Goal: Task Accomplishment & Management: Manage account settings

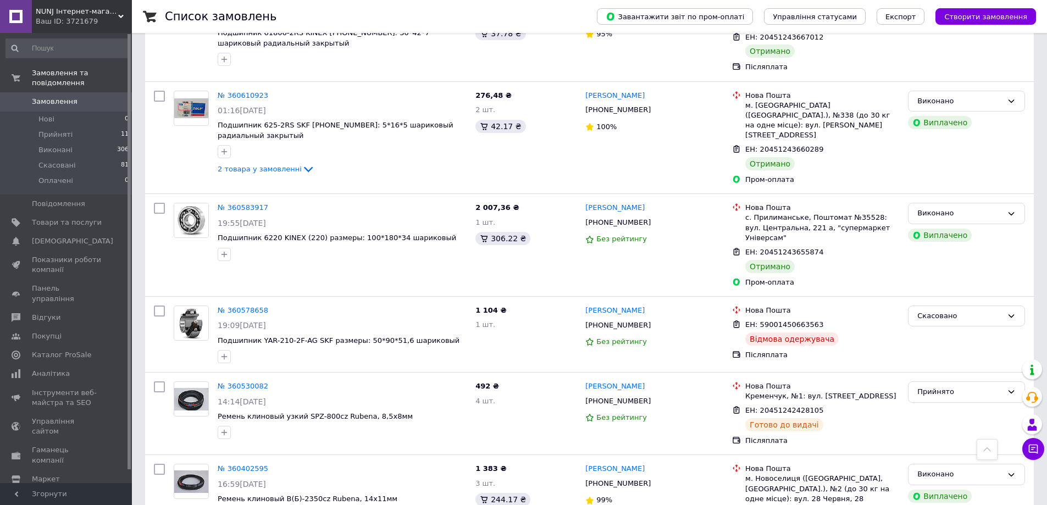
scroll to position [1869, 0]
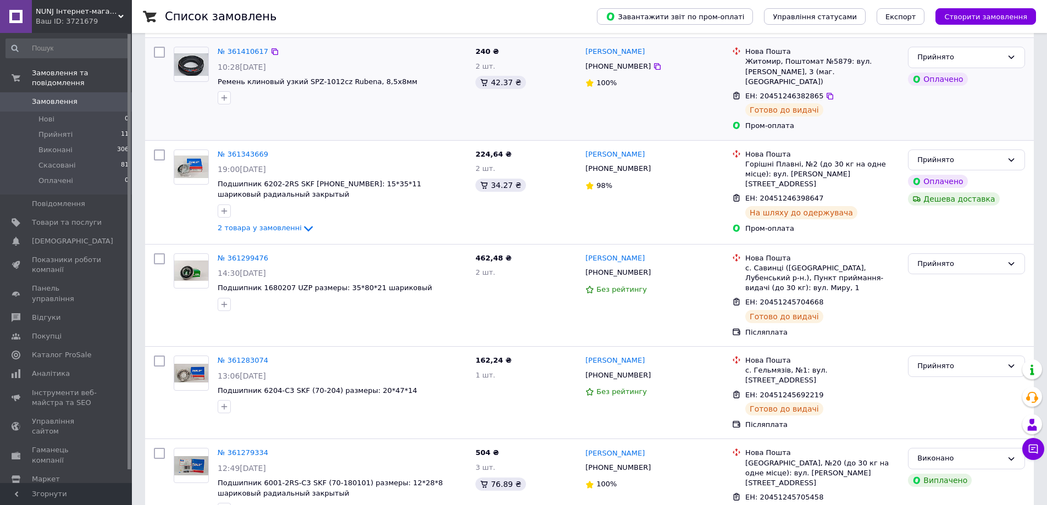
scroll to position [440, 0]
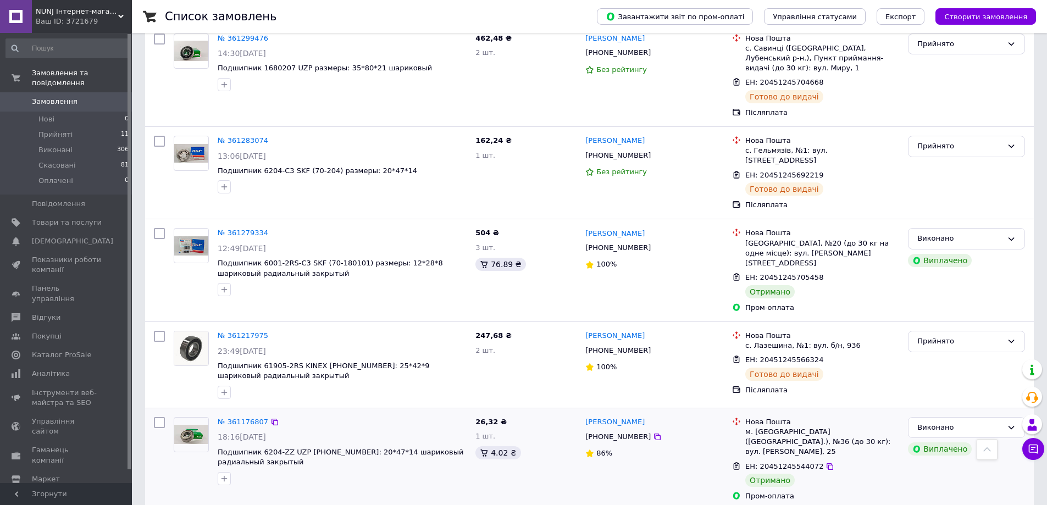
click at [1007, 450] on div "Виконано Виплачено" at bounding box center [967, 459] width 126 height 93
click at [1032, 446] on icon at bounding box center [1033, 449] width 11 height 11
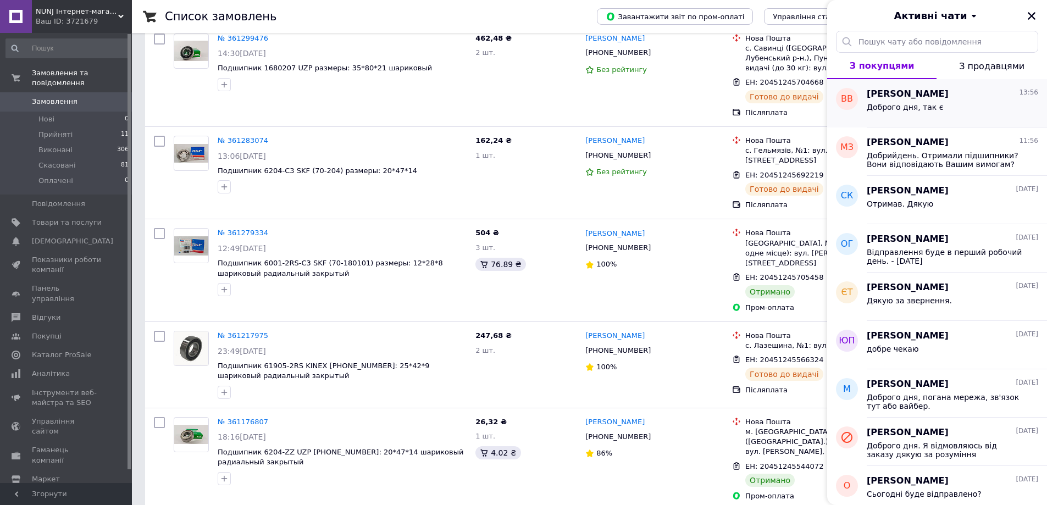
click at [898, 109] on span "Доброго дня, так є" at bounding box center [905, 107] width 76 height 9
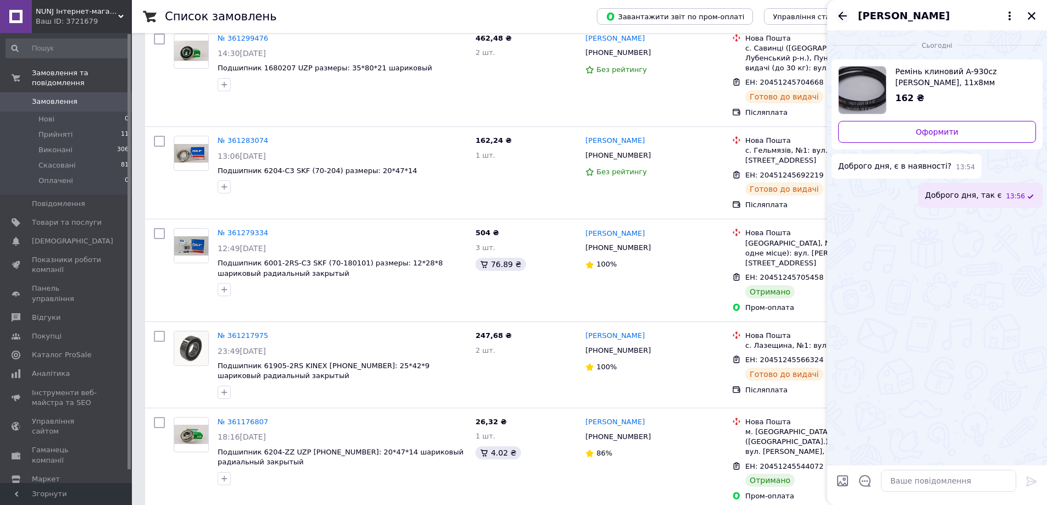
click at [837, 14] on icon "Назад" at bounding box center [842, 15] width 13 height 13
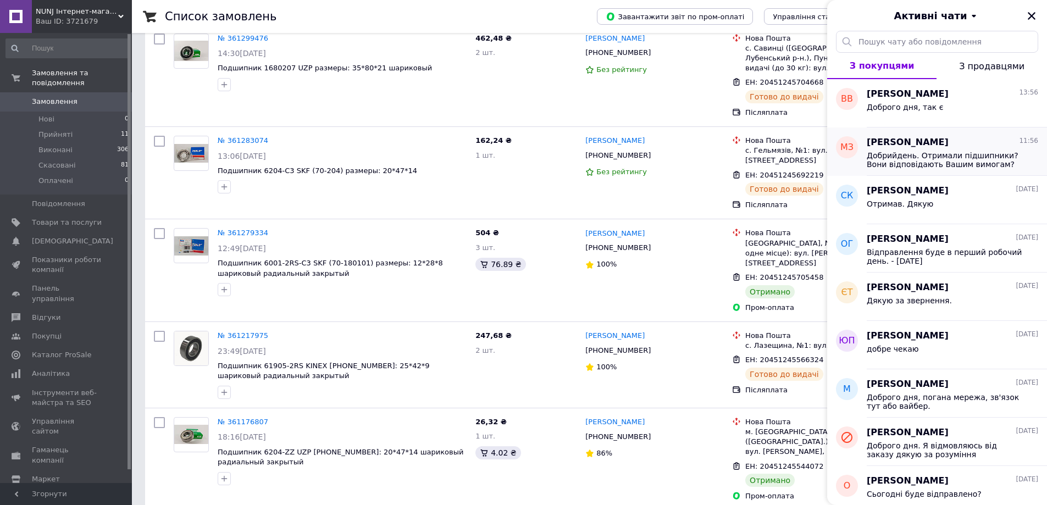
click at [901, 153] on span "Добрийдень. Отримали підшипники? Вони відповідають Вашим вимогам?" at bounding box center [945, 160] width 156 height 18
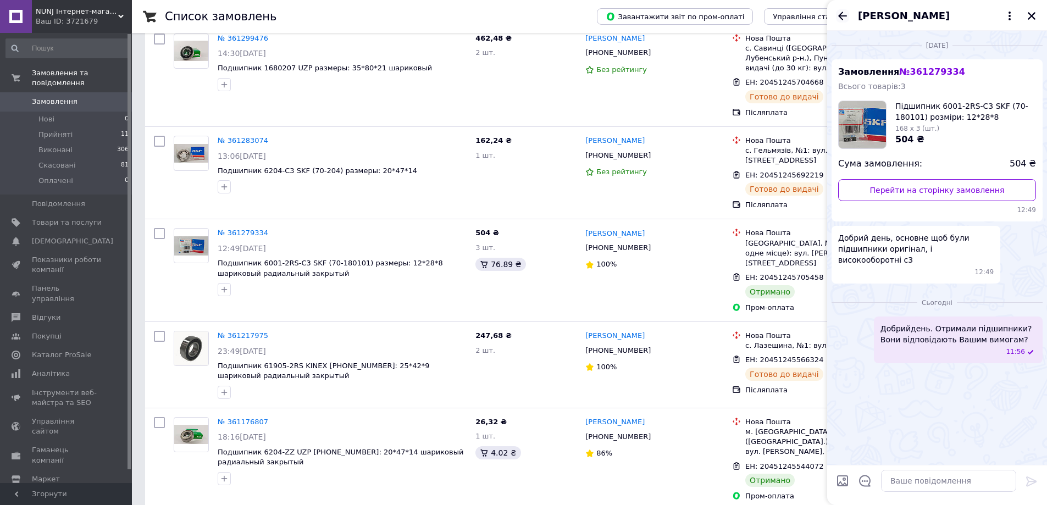
click at [841, 14] on icon "Назад" at bounding box center [842, 16] width 9 height 8
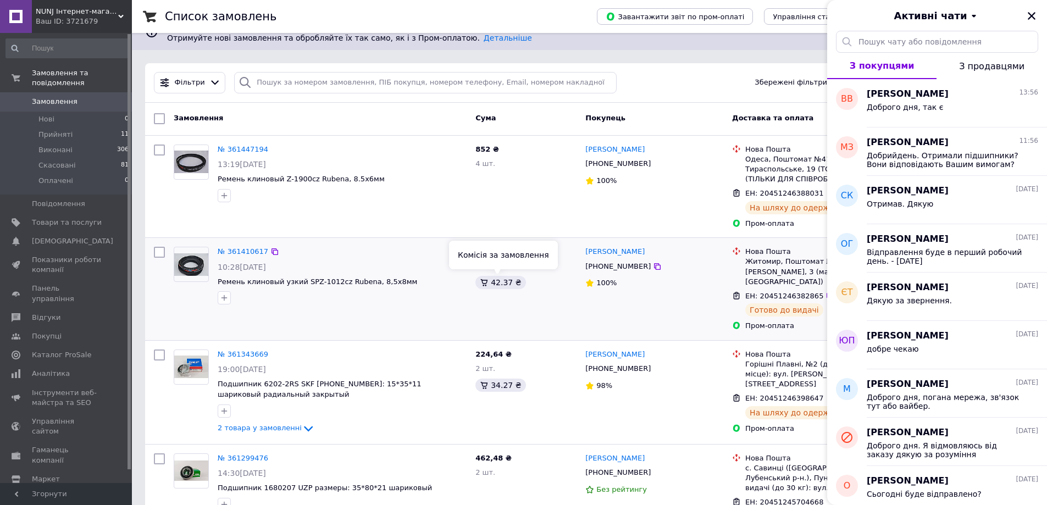
scroll to position [0, 0]
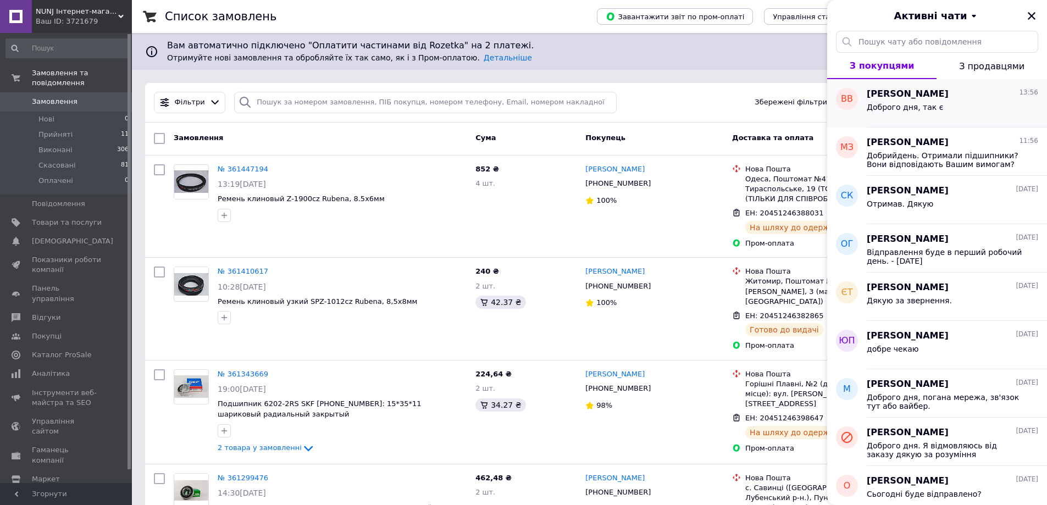
click at [906, 101] on div "Доброго дня, так є" at bounding box center [953, 110] width 172 height 18
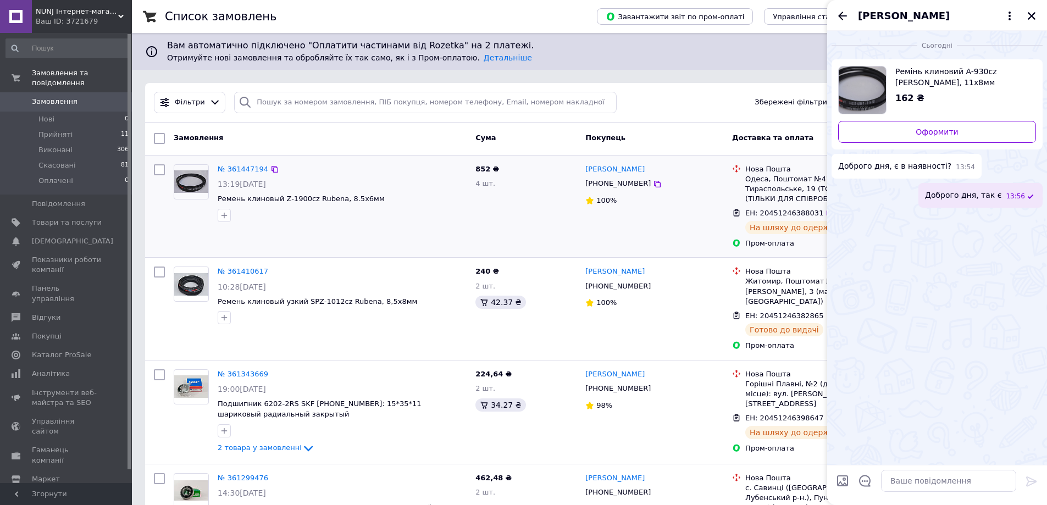
click at [377, 172] on div "№ 361447194" at bounding box center [342, 169] width 251 height 13
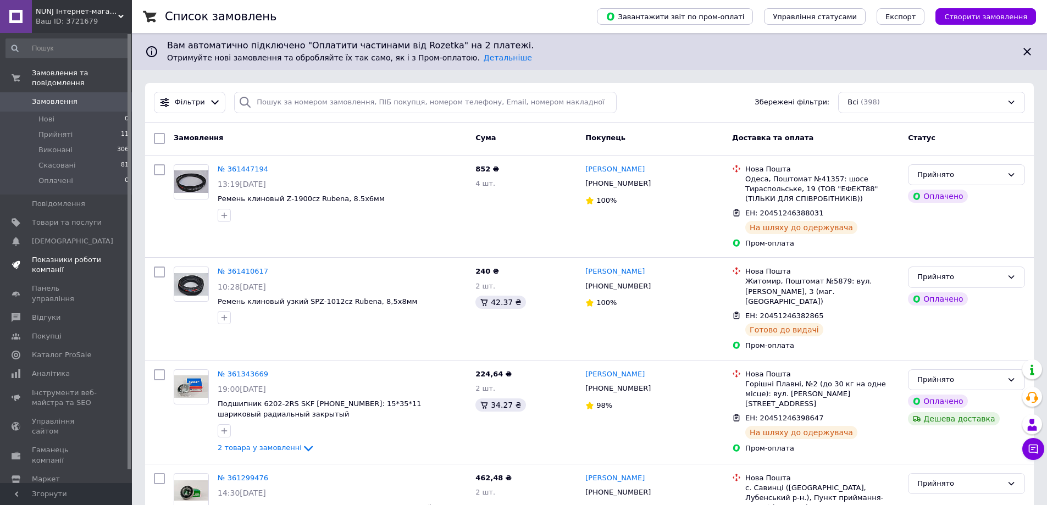
click at [49, 257] on span "Показники роботи компанії" at bounding box center [67, 265] width 70 height 20
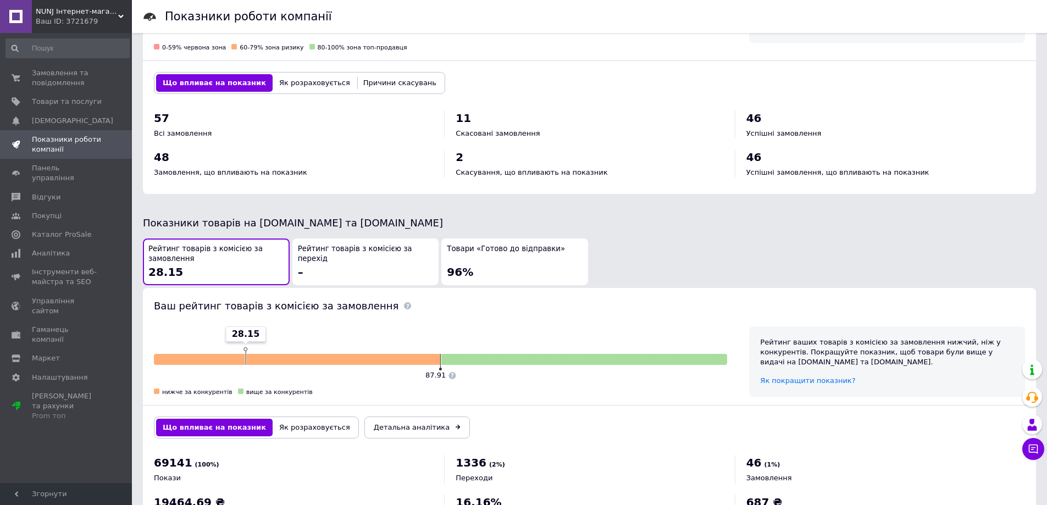
scroll to position [459, 0]
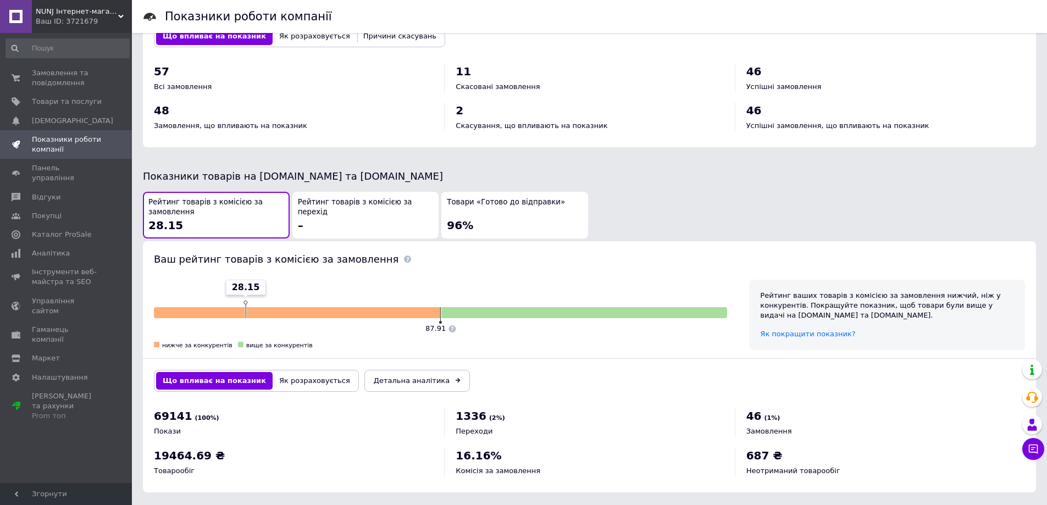
click at [304, 372] on button "Як розраховується" at bounding box center [315, 381] width 84 height 18
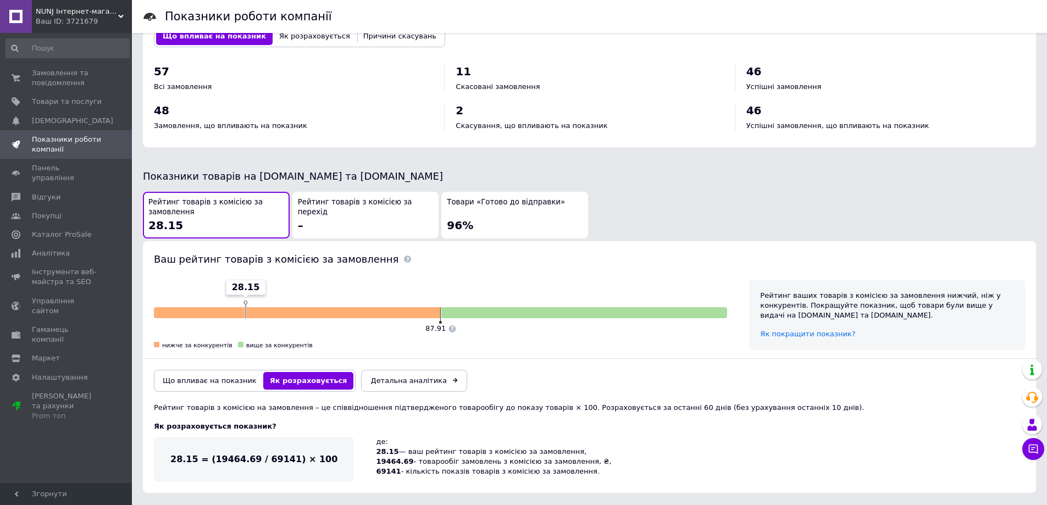
scroll to position [460, 0]
click at [805, 319] on div "Рейтинг ваших товарів з комісією за замовлення нижчий, ніж у конкурентів. Покра…" at bounding box center [887, 314] width 276 height 70
click at [802, 329] on span "Як покращити показник?" at bounding box center [807, 333] width 95 height 8
click at [34, 248] on span "Аналітика" at bounding box center [51, 253] width 38 height 10
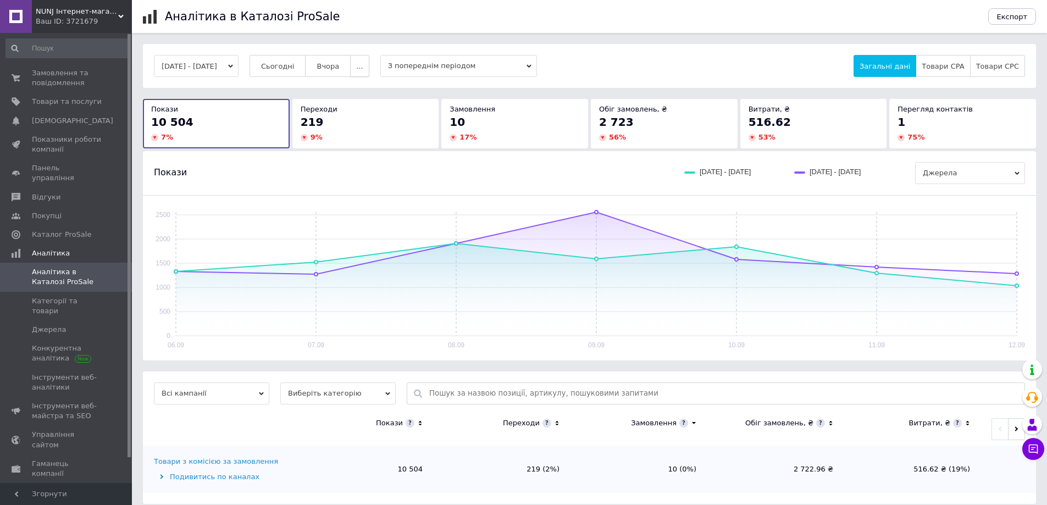
click at [369, 66] on button "..." at bounding box center [359, 66] width 19 height 22
click at [352, 148] on span "60 днів" at bounding box center [338, 152] width 27 height 8
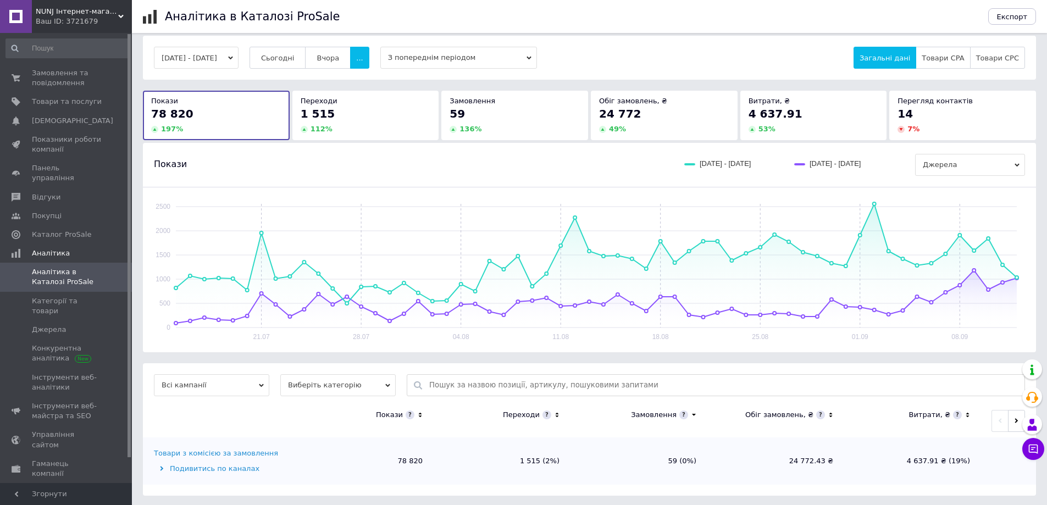
scroll to position [10, 0]
click at [51, 296] on span "Категорії та товари" at bounding box center [67, 306] width 70 height 20
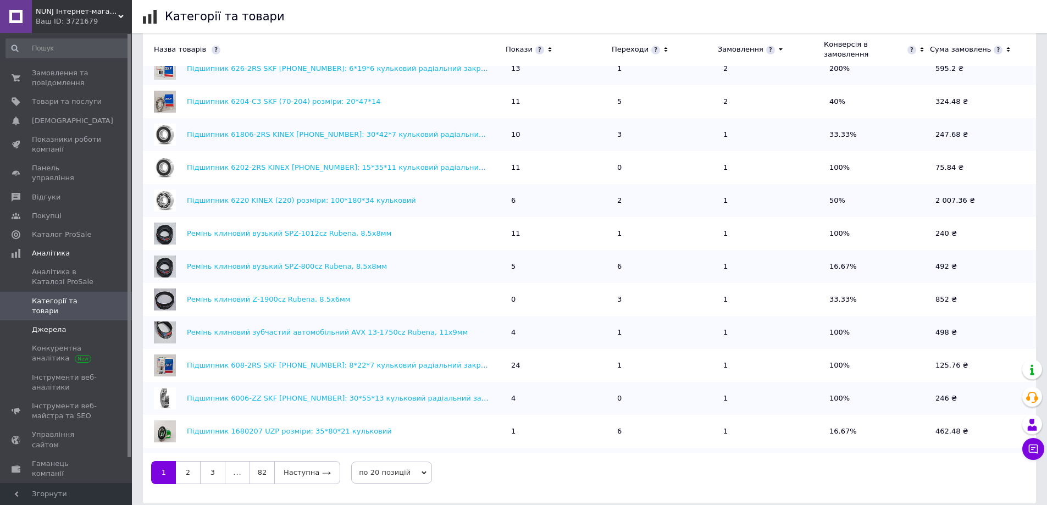
click at [43, 325] on span "Джерела" at bounding box center [49, 330] width 34 height 10
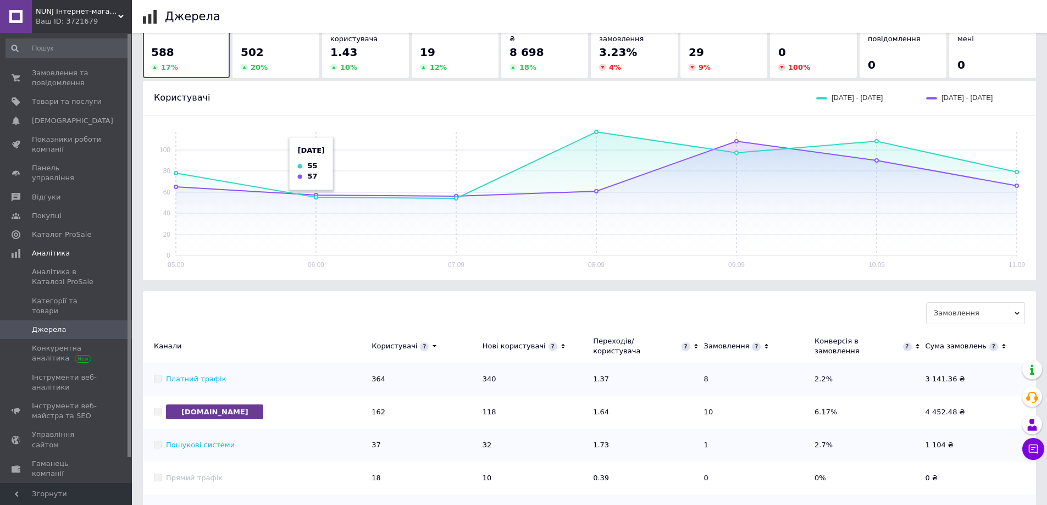
scroll to position [218, 0]
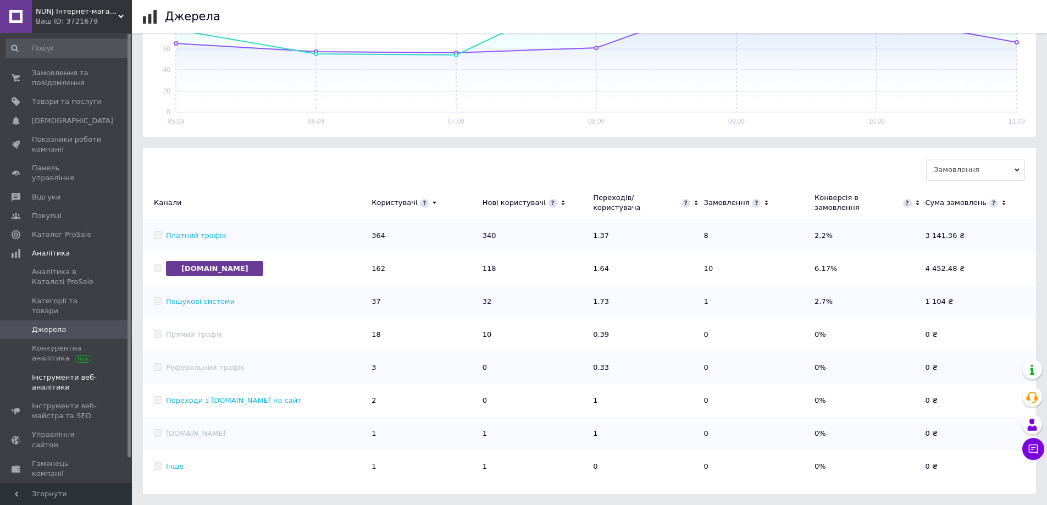
click at [44, 373] on span "Інструменти веб-аналітики" at bounding box center [67, 383] width 70 height 20
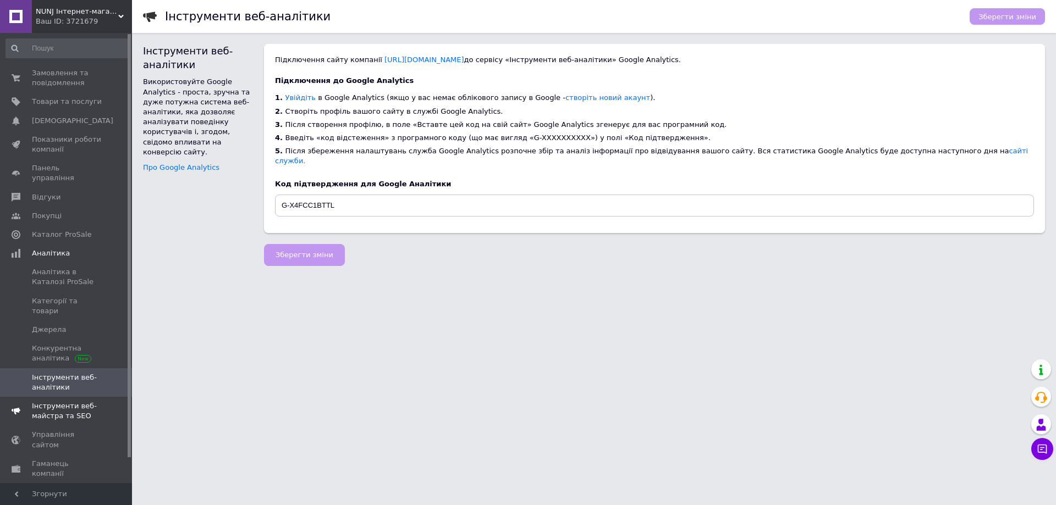
click at [41, 401] on span "Інструменти веб-майстра та SEO" at bounding box center [67, 411] width 70 height 20
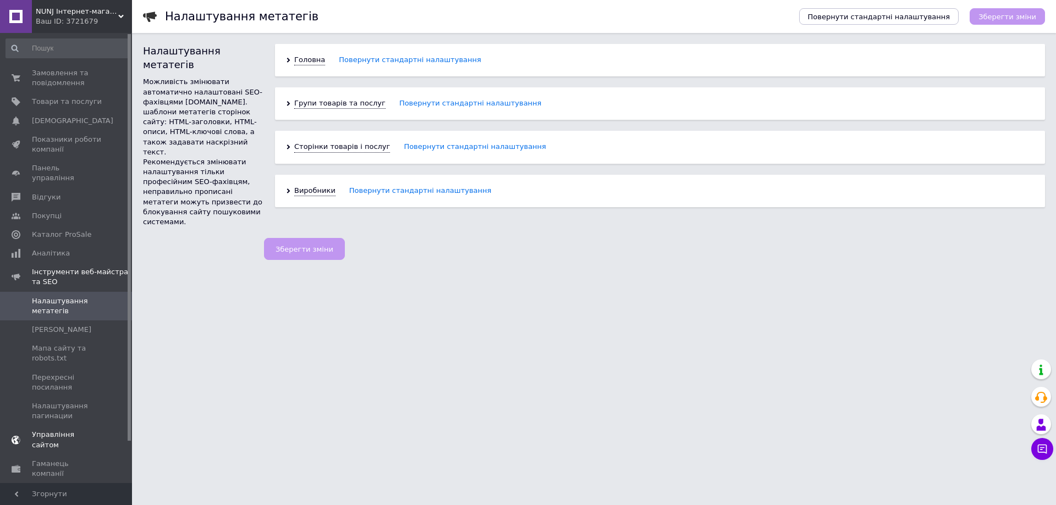
click at [71, 435] on span "Управління сайтом" at bounding box center [67, 440] width 70 height 20
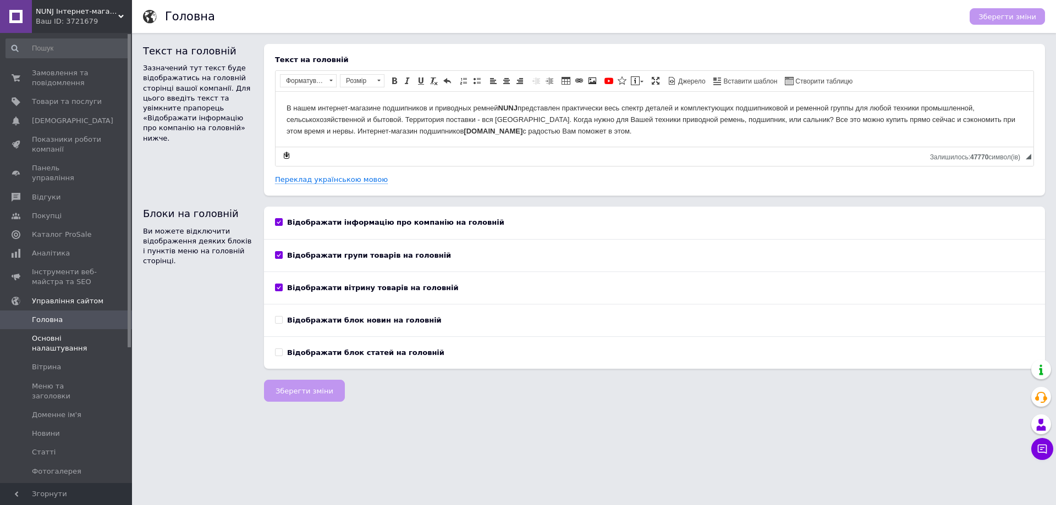
click at [56, 334] on span "Основні налаштування" at bounding box center [67, 344] width 70 height 20
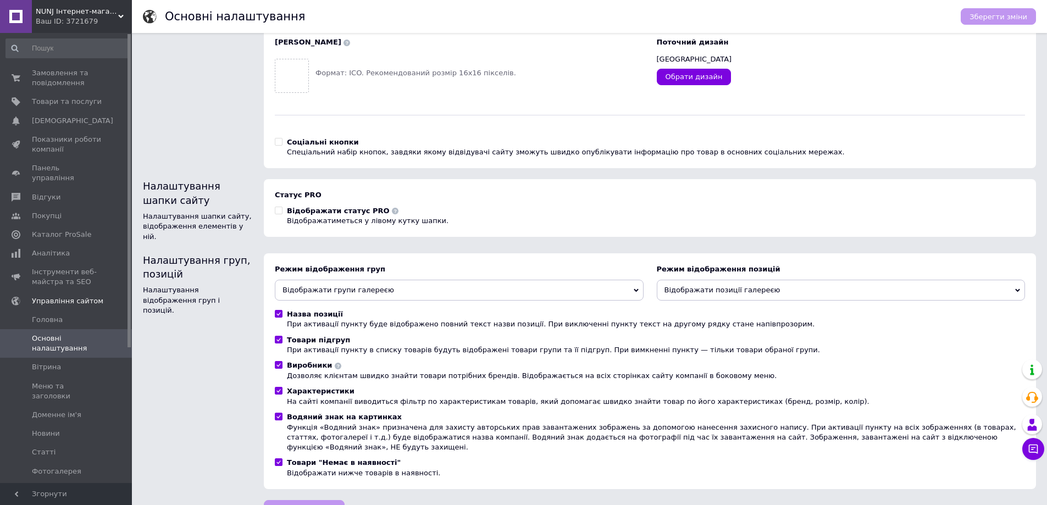
scroll to position [97, 0]
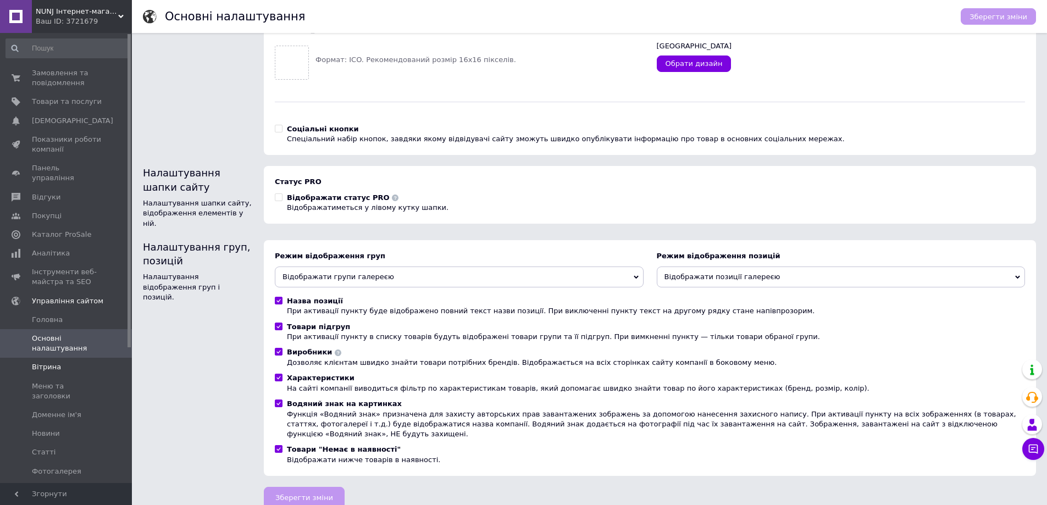
click at [49, 362] on span "Вітрина" at bounding box center [46, 367] width 29 height 10
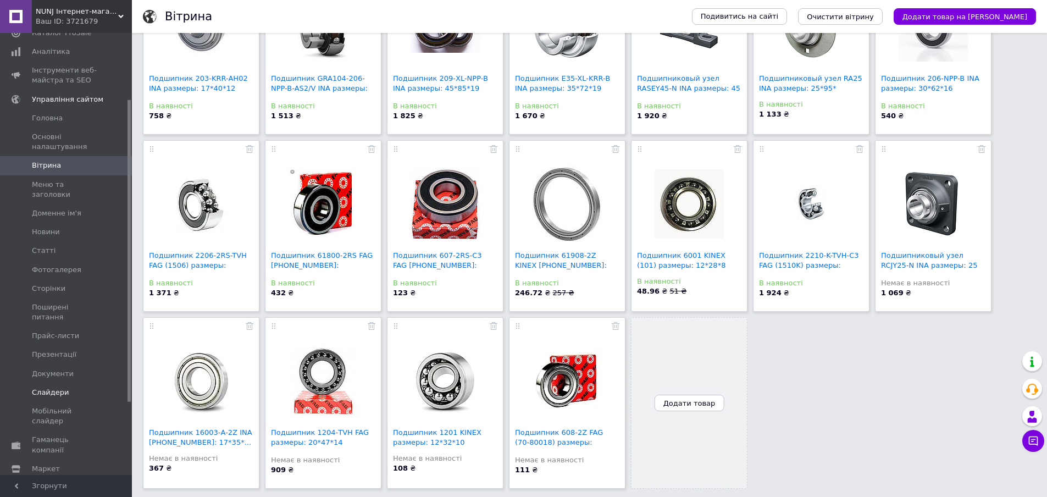
scroll to position [203, 0]
click at [54, 434] on span "Гаманець компанії" at bounding box center [67, 444] width 70 height 20
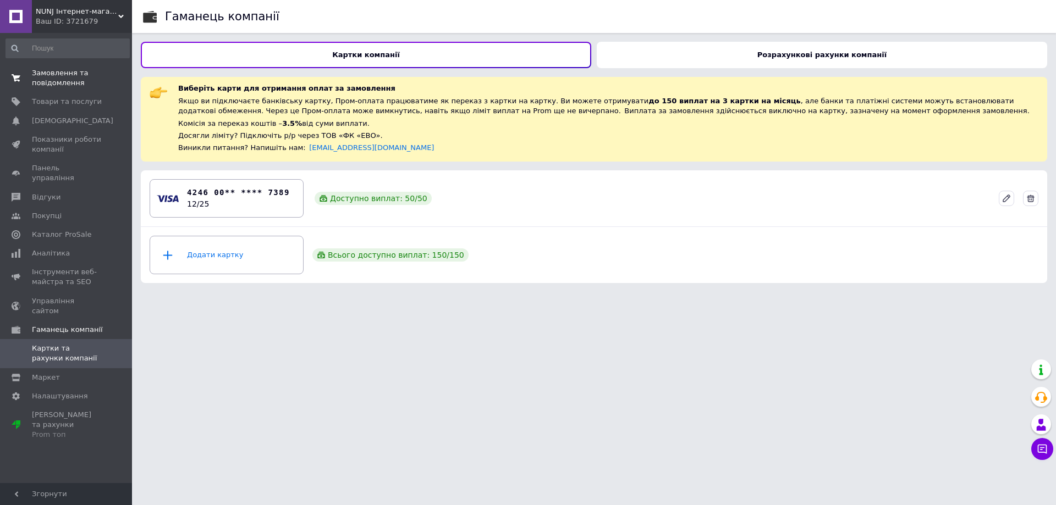
click at [54, 82] on span "Замовлення та повідомлення" at bounding box center [67, 78] width 70 height 20
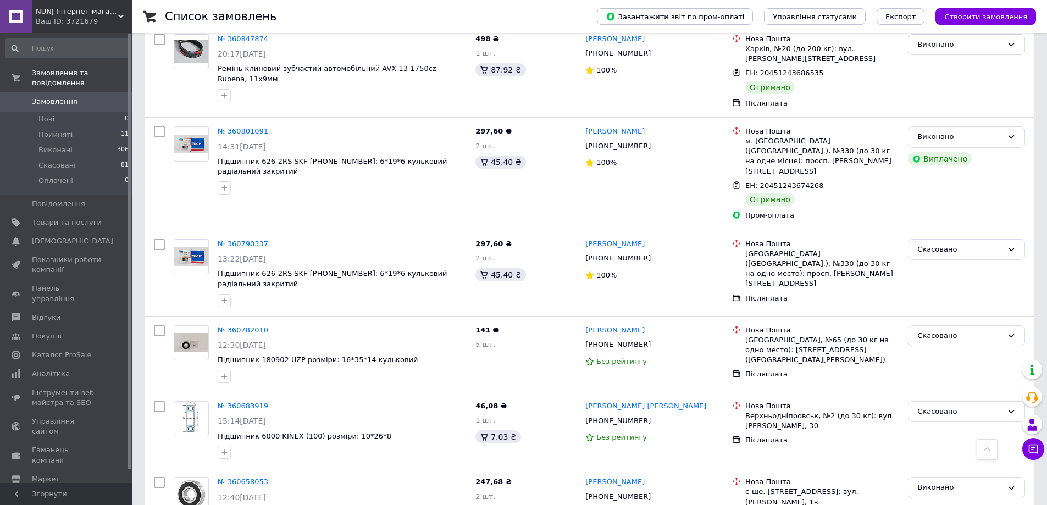
scroll to position [1484, 0]
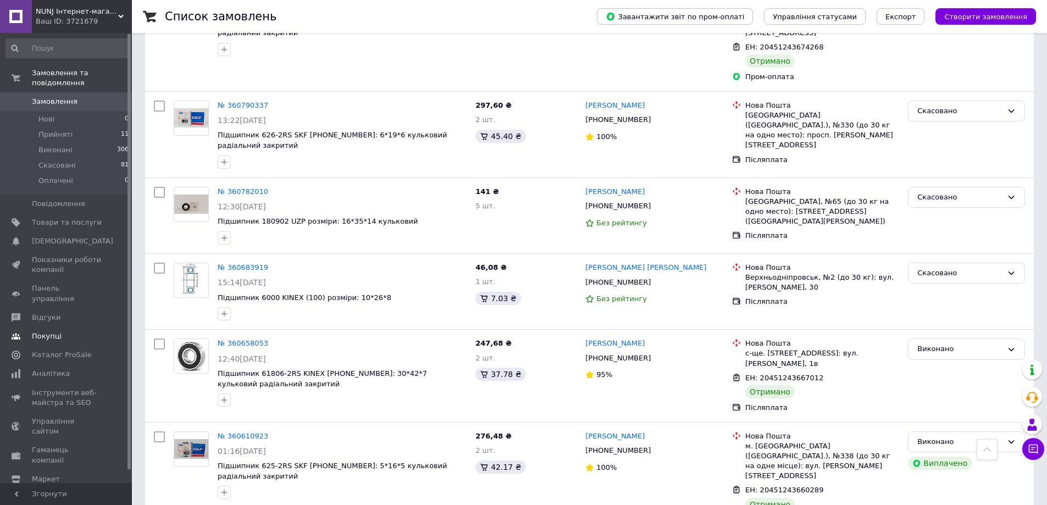
click at [42, 332] on span "Покупці" at bounding box center [47, 337] width 30 height 10
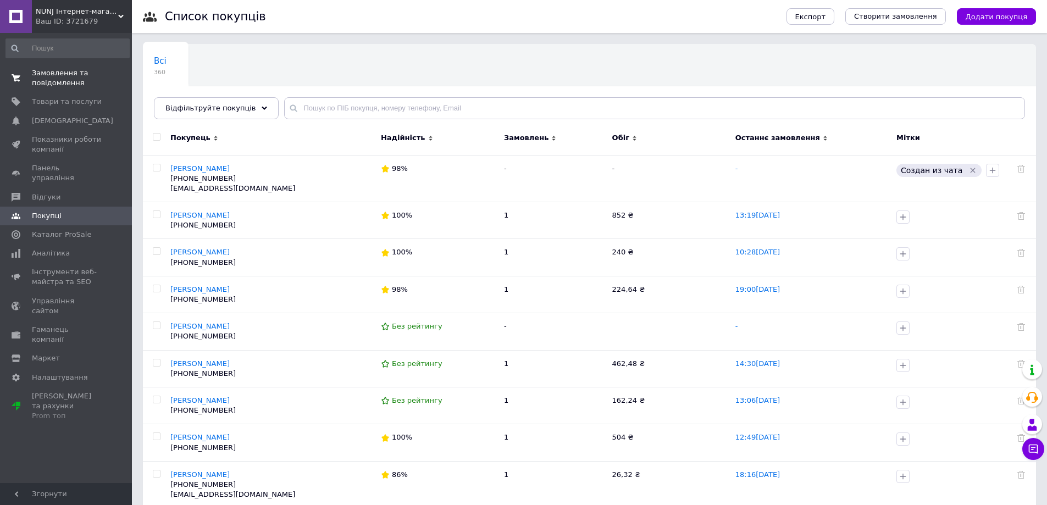
click at [55, 80] on span "Замовлення та повідомлення" at bounding box center [67, 78] width 70 height 20
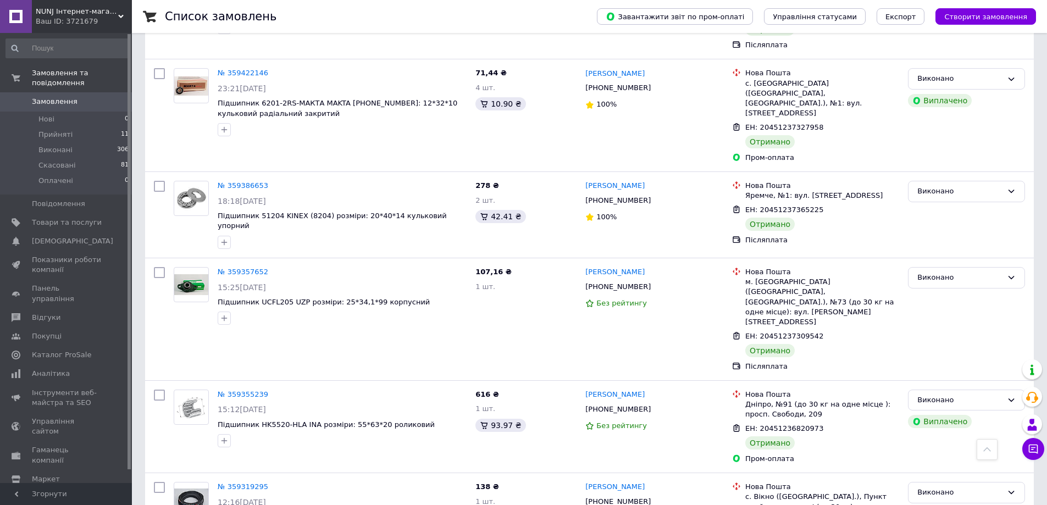
scroll to position [4285, 0]
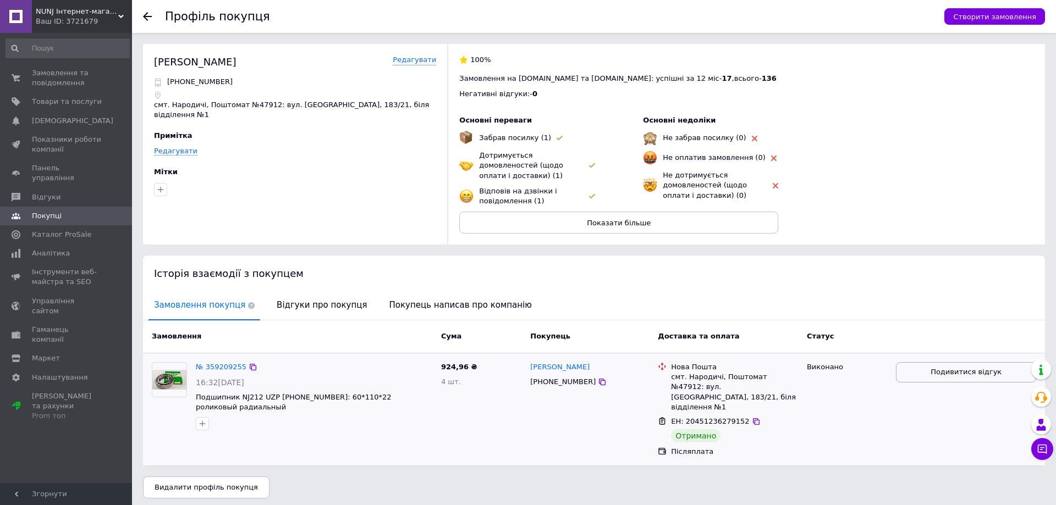
click at [954, 369] on span "Подивитися відгук" at bounding box center [965, 372] width 71 height 10
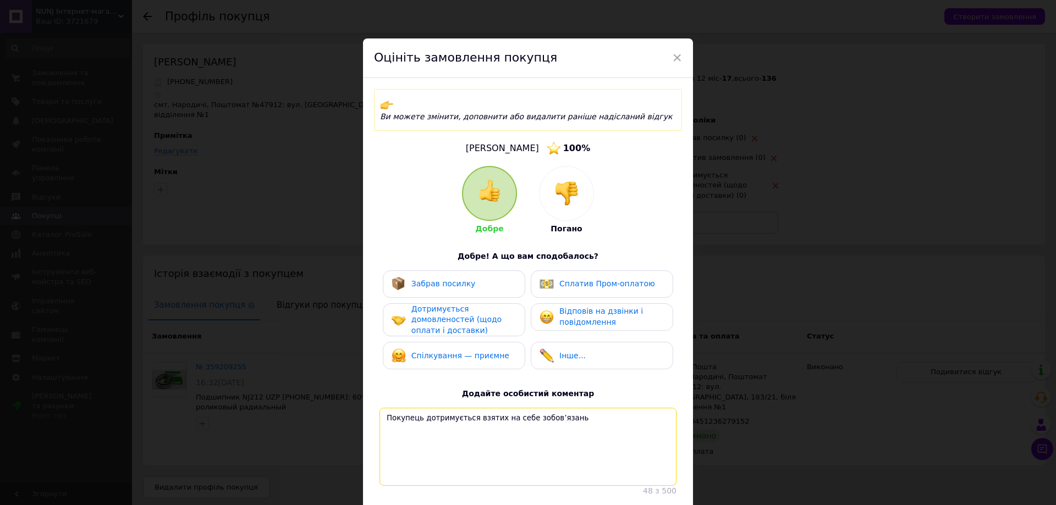
drag, startPoint x: 594, startPoint y: 413, endPoint x: 369, endPoint y: 409, distance: 224.9
click at [369, 409] on div "Ви можете змінити, доповнити або видалити раніше надісланий відгук Третяк Михаи…" at bounding box center [528, 293] width 330 height 430
click at [678, 58] on span "×" at bounding box center [677, 57] width 10 height 19
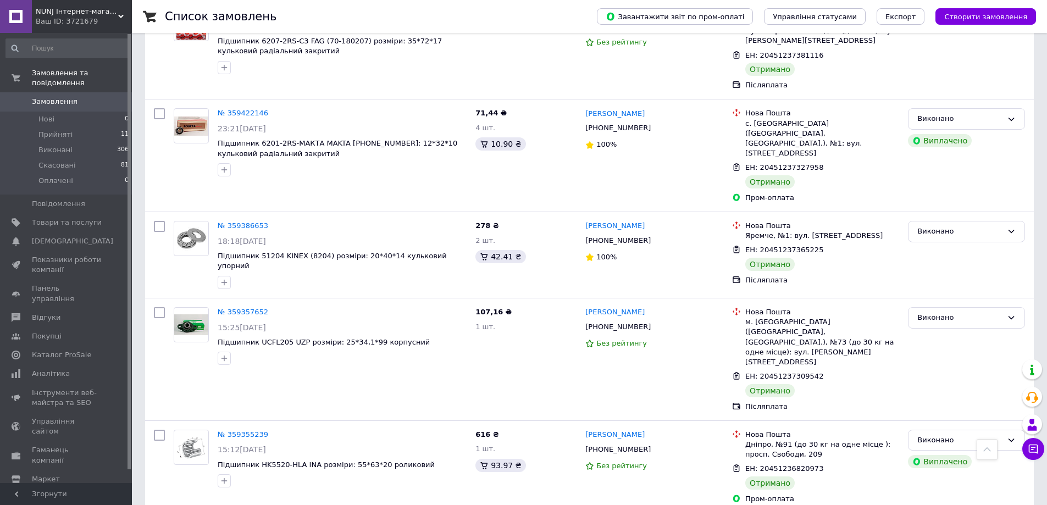
scroll to position [4175, 0]
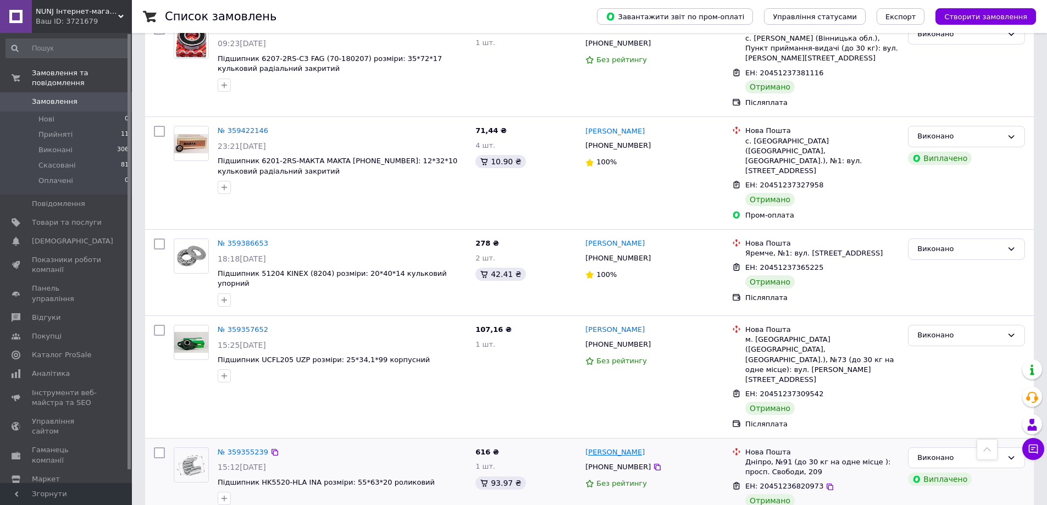
click at [594, 448] on link "Сергей Белозёров" at bounding box center [615, 453] width 59 height 10
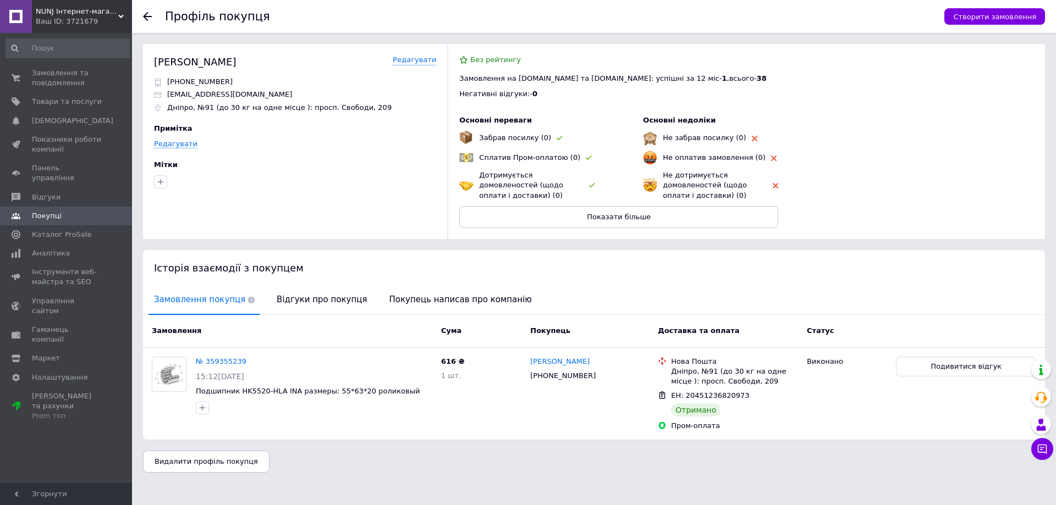
click at [146, 15] on icon at bounding box center [147, 16] width 9 height 9
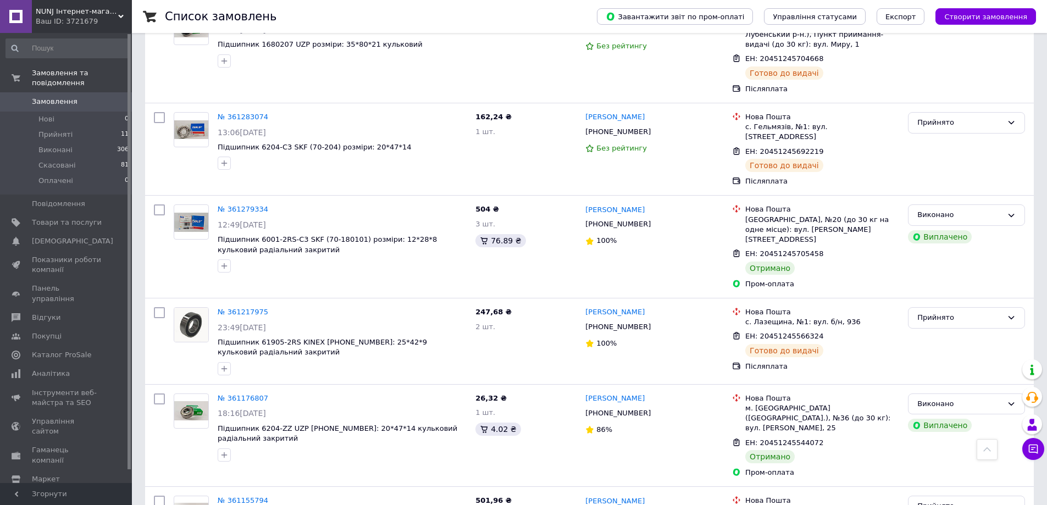
scroll to position [605, 0]
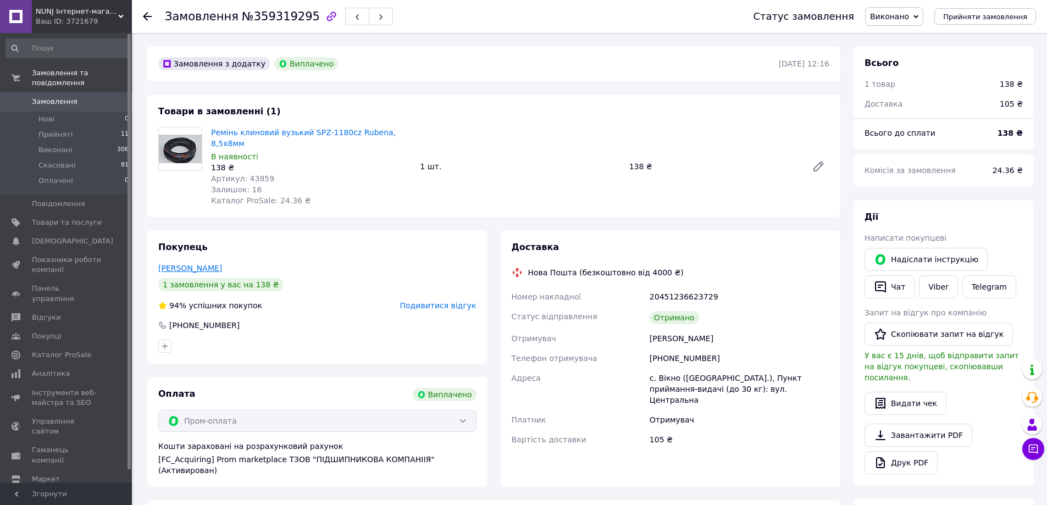
click at [189, 264] on link "[PERSON_NAME]" at bounding box center [190, 268] width 64 height 9
